Goal: Navigation & Orientation: Go to known website

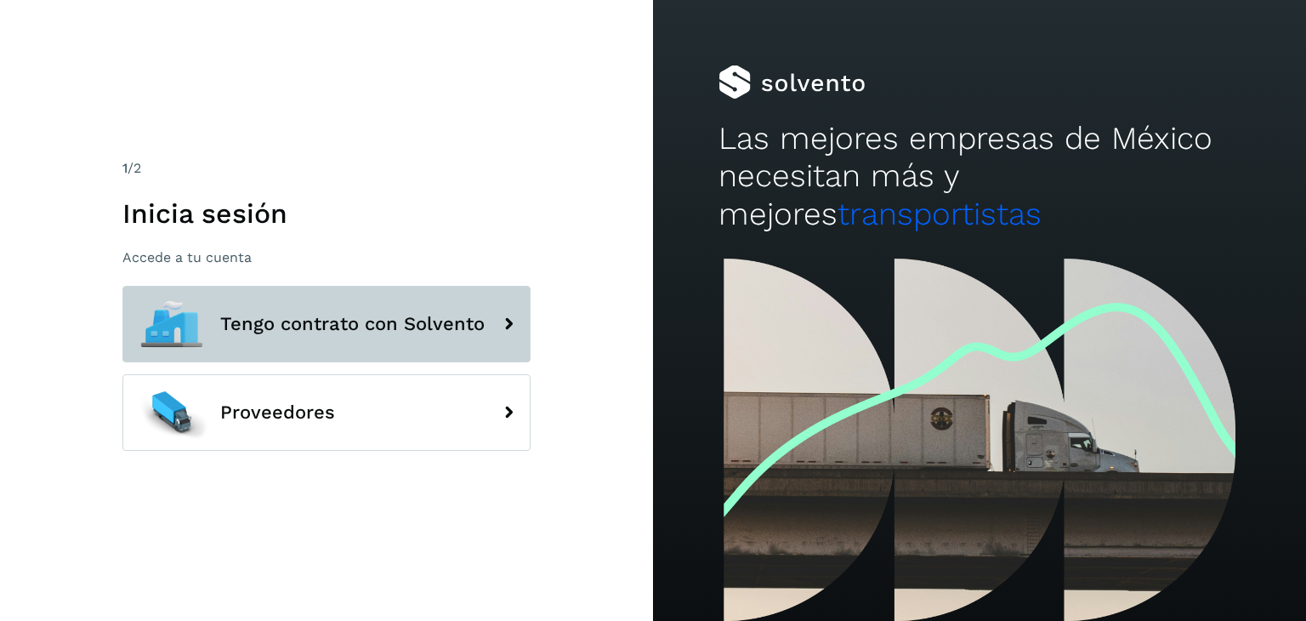
click at [279, 314] on span "Tengo contrato con Solvento" at bounding box center [352, 324] width 264 height 20
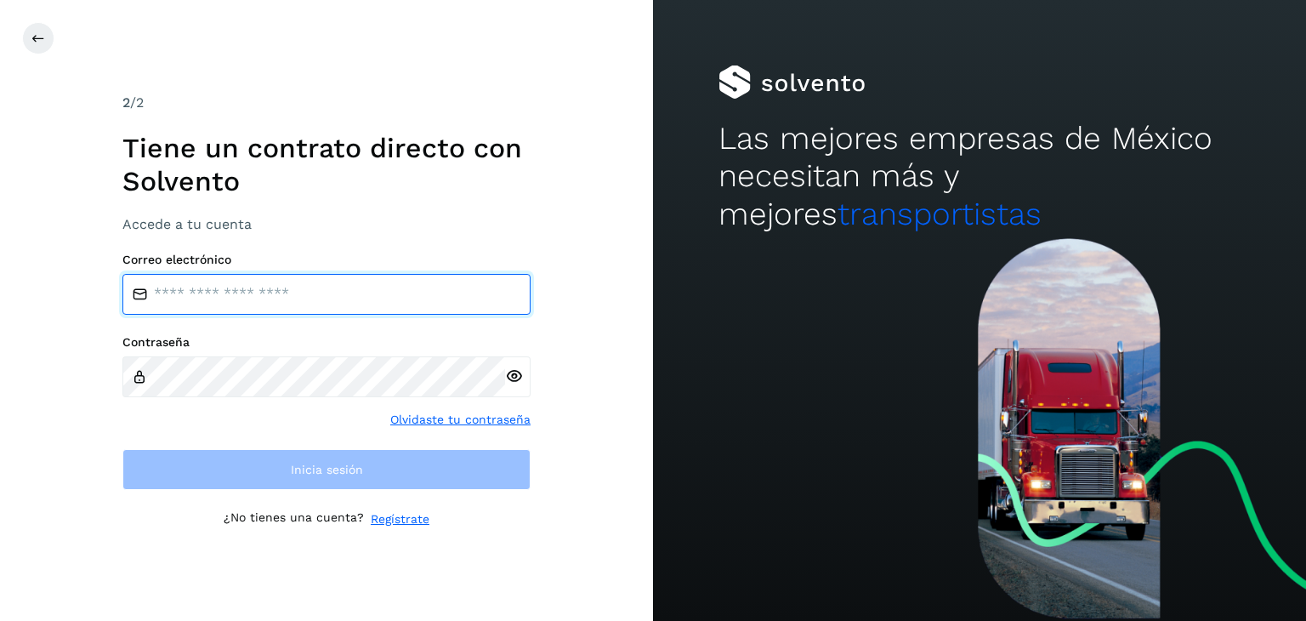
click at [270, 292] on input "email" at bounding box center [326, 294] width 408 height 41
type input "**********"
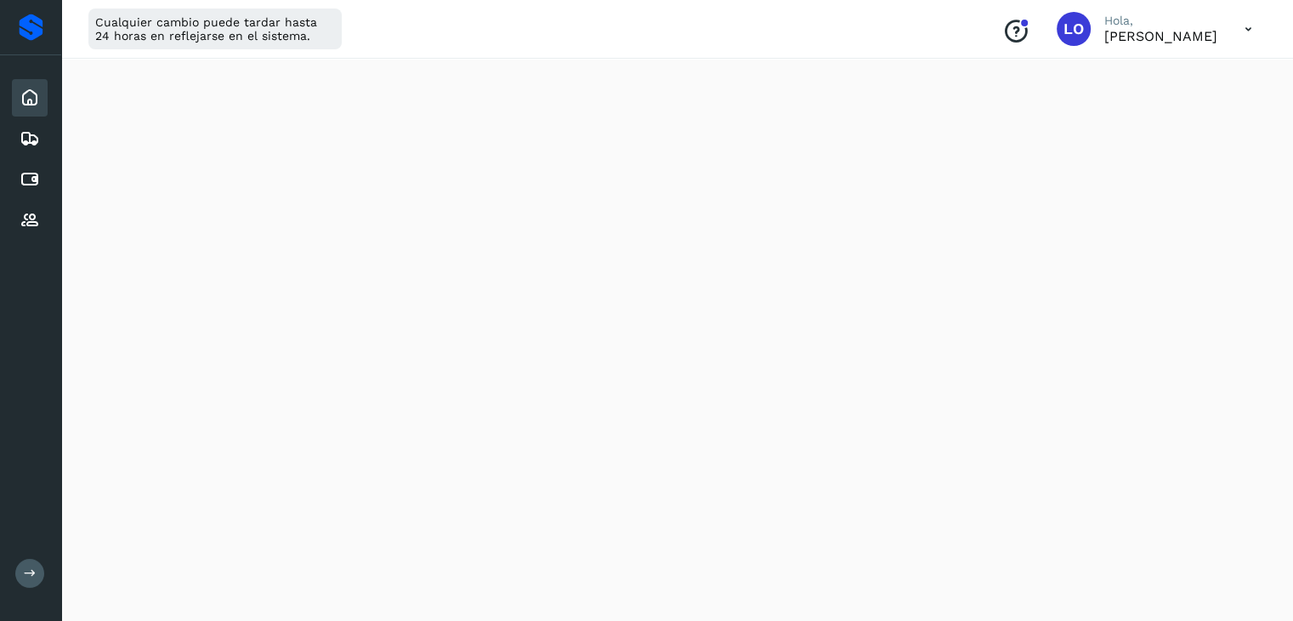
scroll to position [255, 0]
